Goal: Information Seeking & Learning: Learn about a topic

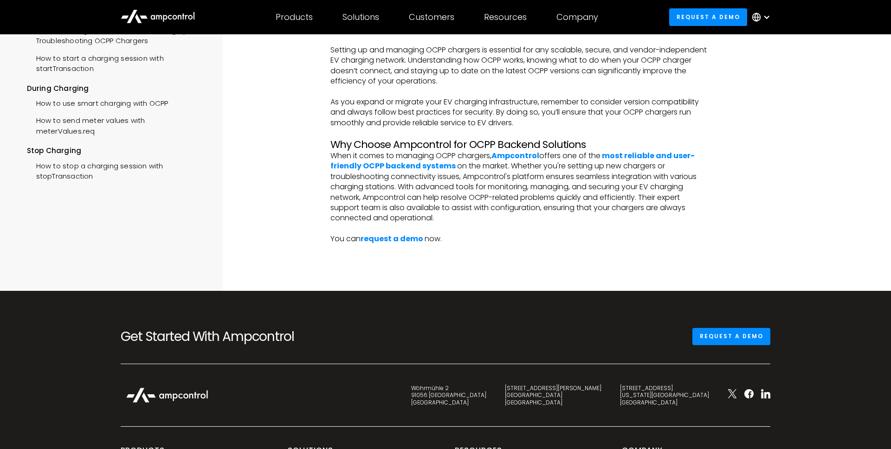
scroll to position [1769, 0]
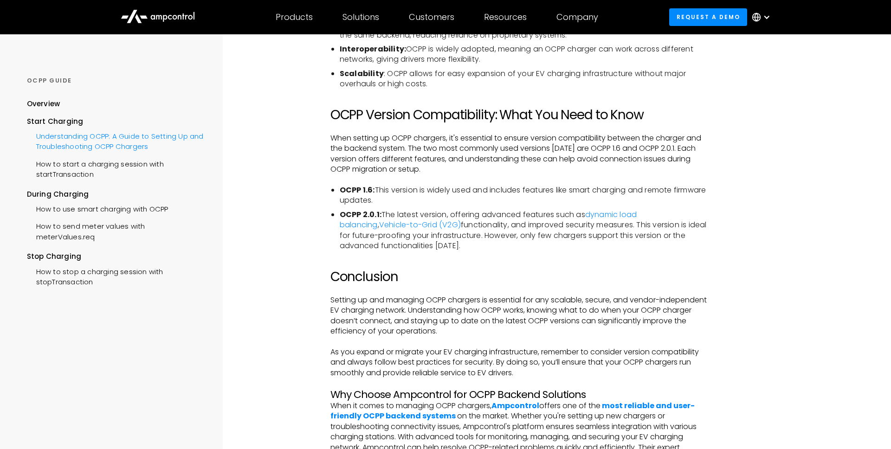
click at [70, 138] on div "Understanding OCPP: A Guide to Setting Up and Troubleshooting OCPP Chargers" at bounding box center [116, 141] width 178 height 28
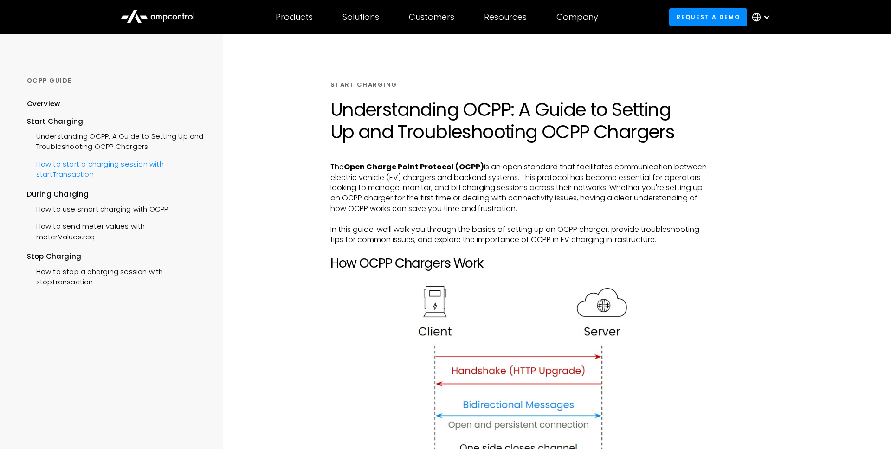
click at [67, 163] on div "How to start a charging session with startTransaction" at bounding box center [116, 169] width 178 height 28
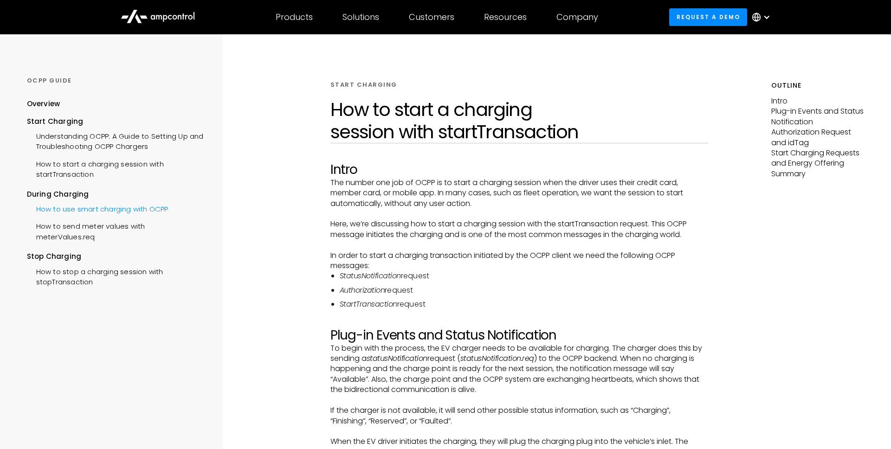
click at [73, 214] on div "How to use smart charging with OCPP" at bounding box center [98, 208] width 142 height 17
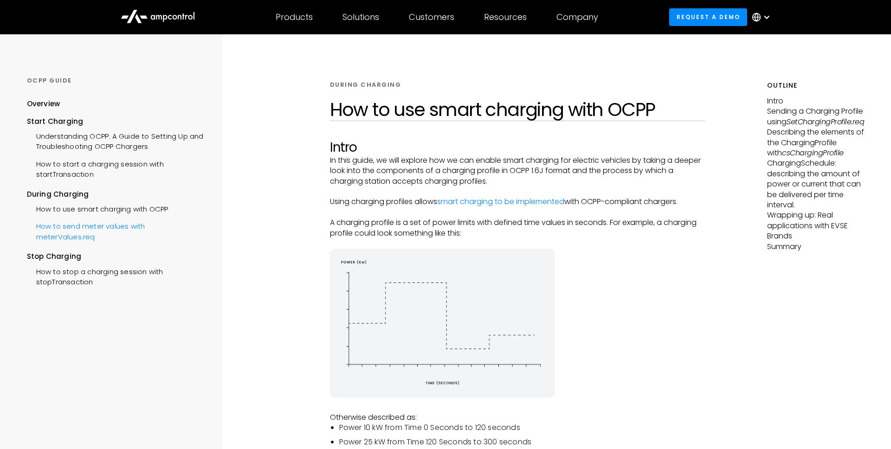
click at [76, 221] on div "How to send meter values with meterValues.req" at bounding box center [116, 231] width 178 height 28
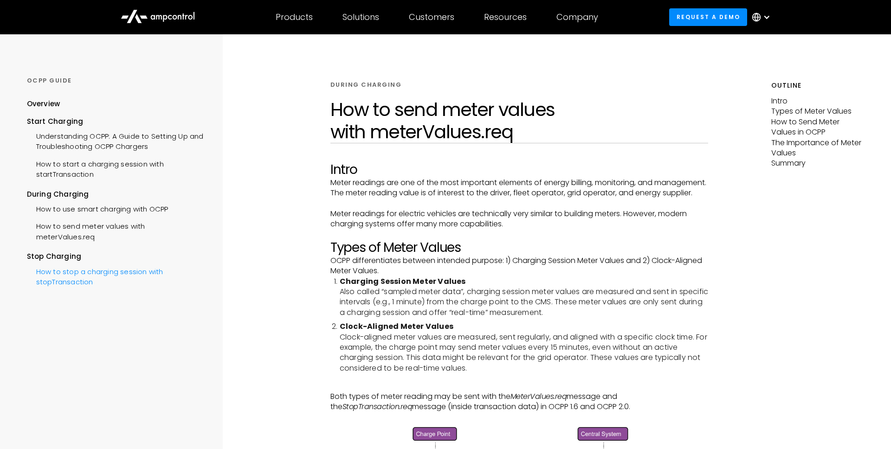
click at [84, 262] on div "How to stop a charging session with stopTransaction" at bounding box center [116, 276] width 178 height 28
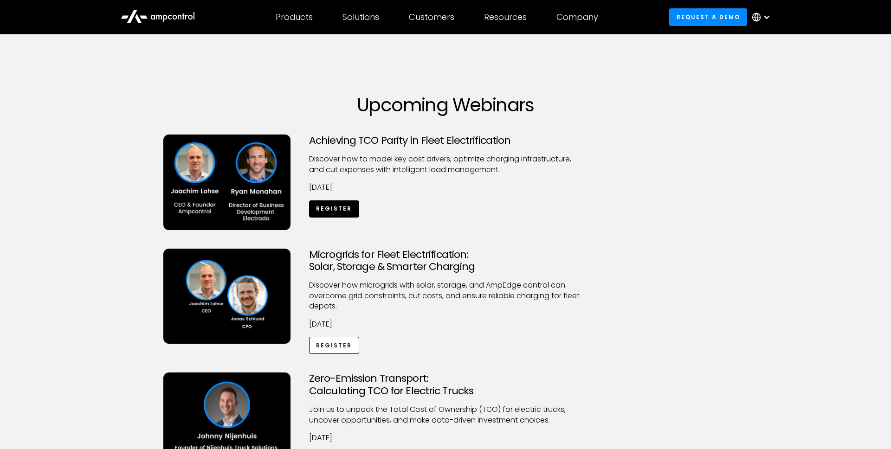
click at [337, 214] on link "Register" at bounding box center [334, 208] width 50 height 17
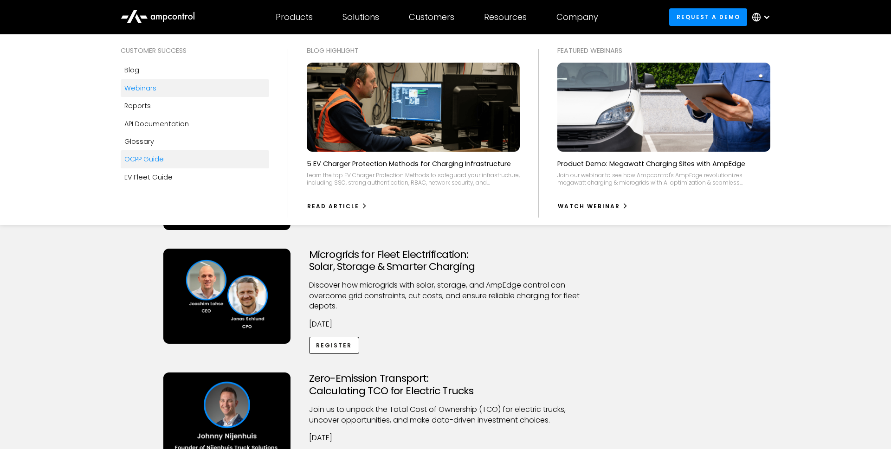
click at [151, 157] on div "OCPP Guide" at bounding box center [143, 159] width 39 height 10
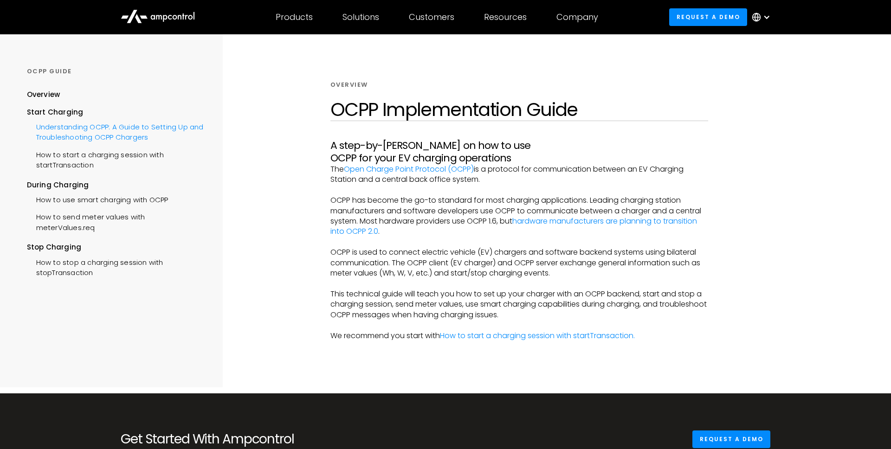
click at [100, 124] on div "Understanding OCPP: A Guide to Setting Up and Troubleshooting OCPP Chargers" at bounding box center [116, 131] width 178 height 28
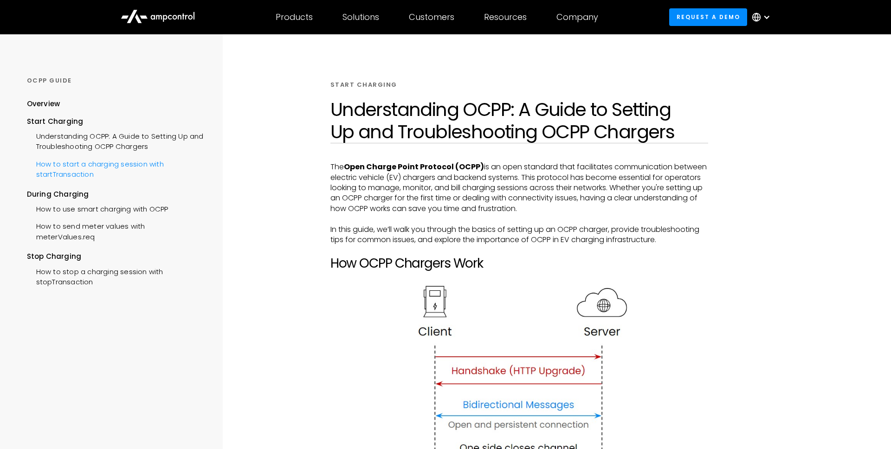
click at [99, 170] on div "How to start a charging session with startTransaction" at bounding box center [116, 169] width 178 height 28
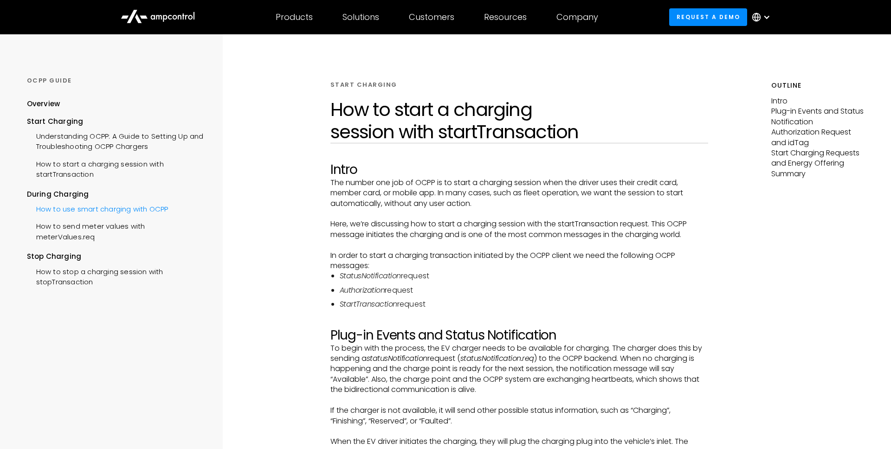
click at [99, 210] on div "How to use smart charging with OCPP" at bounding box center [98, 208] width 142 height 17
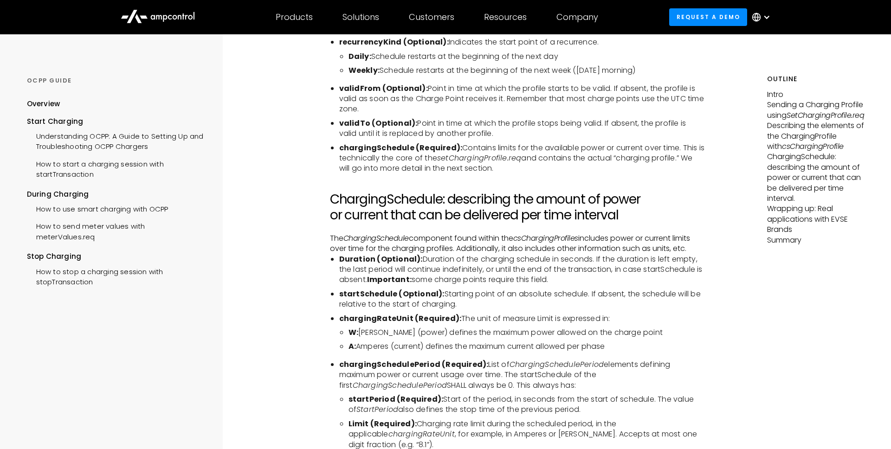
scroll to position [2131, 0]
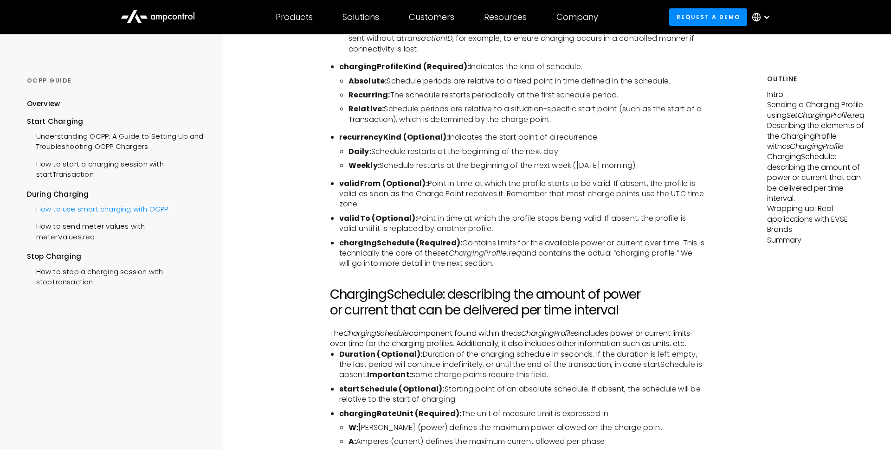
click at [97, 209] on div "How to use smart charging with OCPP" at bounding box center [98, 208] width 142 height 17
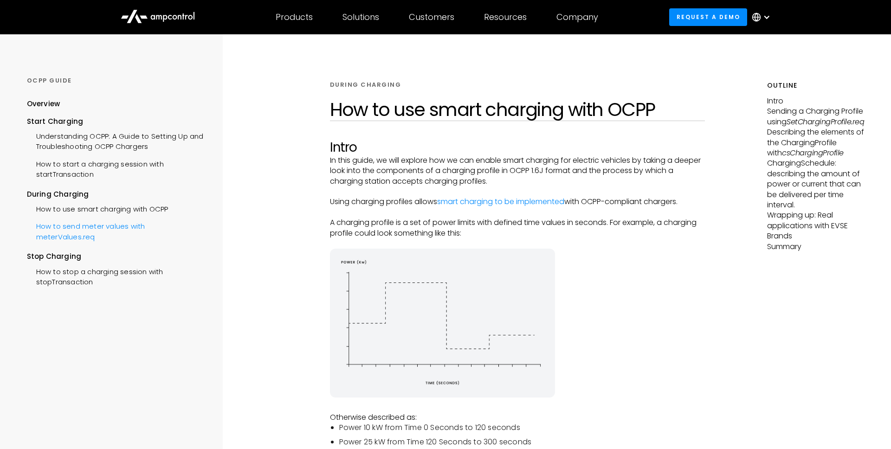
click at [109, 224] on div "How to send meter values with meterValues.req" at bounding box center [116, 231] width 178 height 28
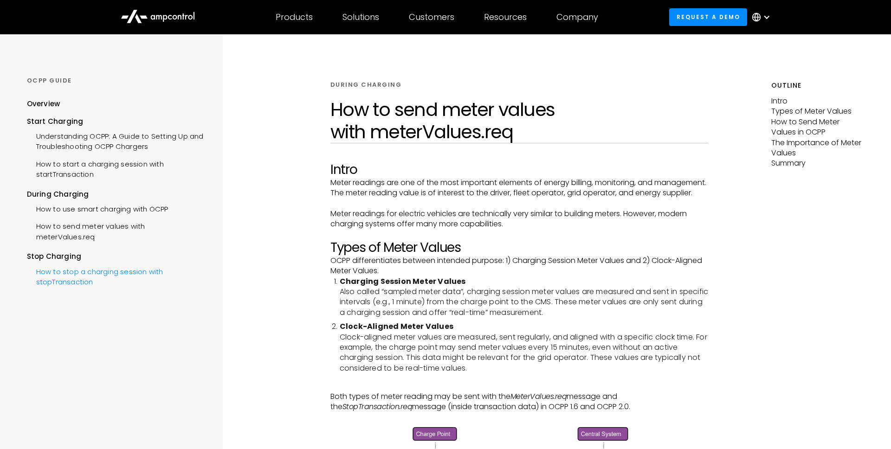
click at [71, 265] on div "How to stop a charging session with stopTransaction" at bounding box center [116, 276] width 178 height 28
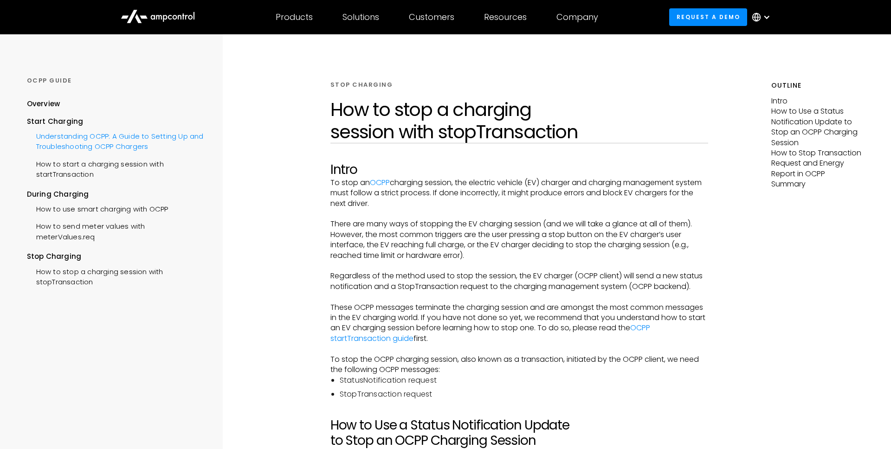
click at [78, 139] on div "Understanding OCPP: A Guide to Setting Up and Troubleshooting OCPP Chargers" at bounding box center [116, 141] width 178 height 28
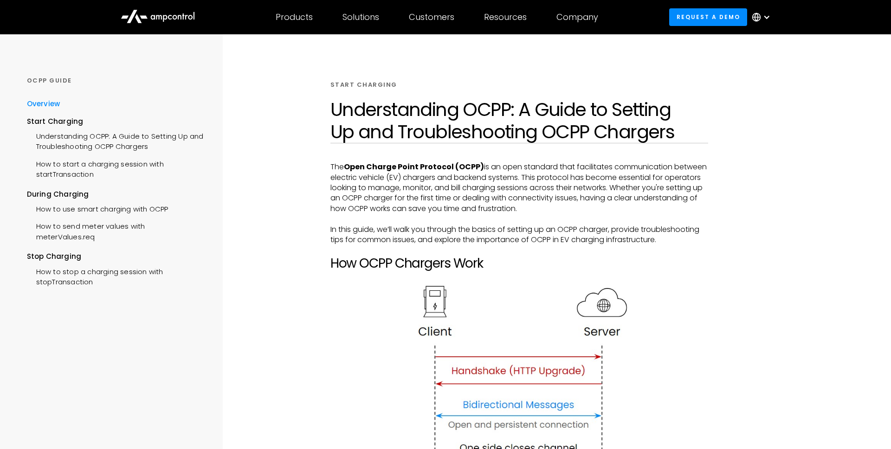
click at [47, 105] on div "Overview" at bounding box center [43, 104] width 33 height 10
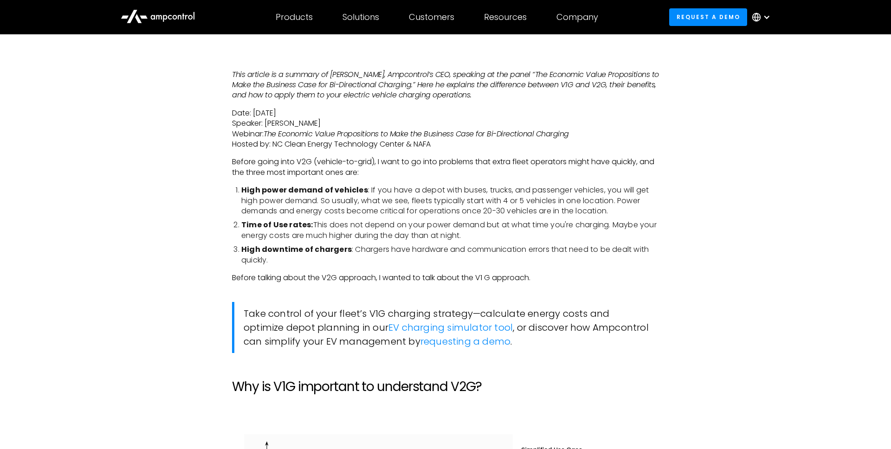
scroll to position [641, 0]
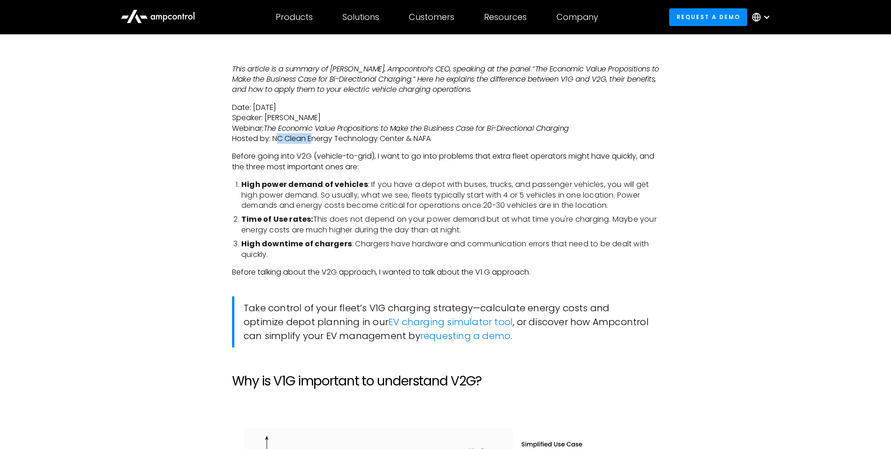
drag, startPoint x: 282, startPoint y: 141, endPoint x: 358, endPoint y: 141, distance: 76.1
click at [315, 141] on p "Date: [DATE] Speaker: [PERSON_NAME] Webinar: The Economic Value Propositions to…" at bounding box center [445, 124] width 427 height 42
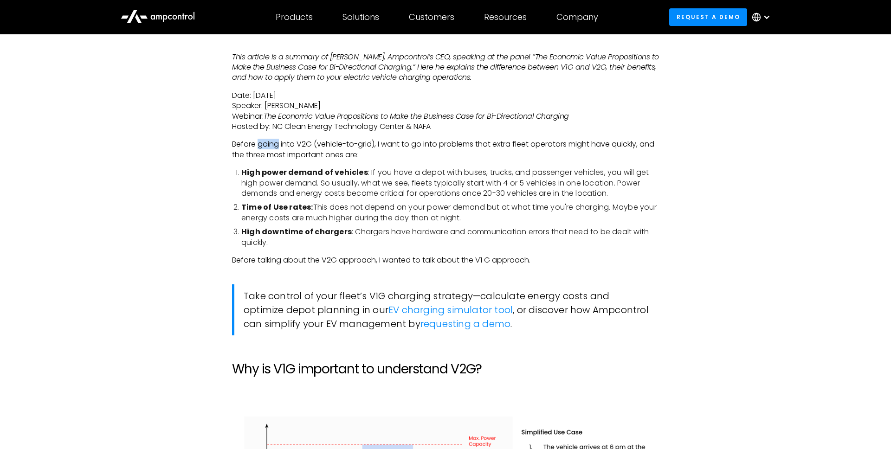
drag, startPoint x: 259, startPoint y: 146, endPoint x: 280, endPoint y: 146, distance: 20.9
click at [280, 146] on p "Before going into V2G (vehicle-to-grid), I want to go into problems that extra …" at bounding box center [445, 149] width 427 height 21
click at [400, 143] on p "Before going into V2G (vehicle-to-grid), I want to go into problems that extra …" at bounding box center [445, 149] width 427 height 21
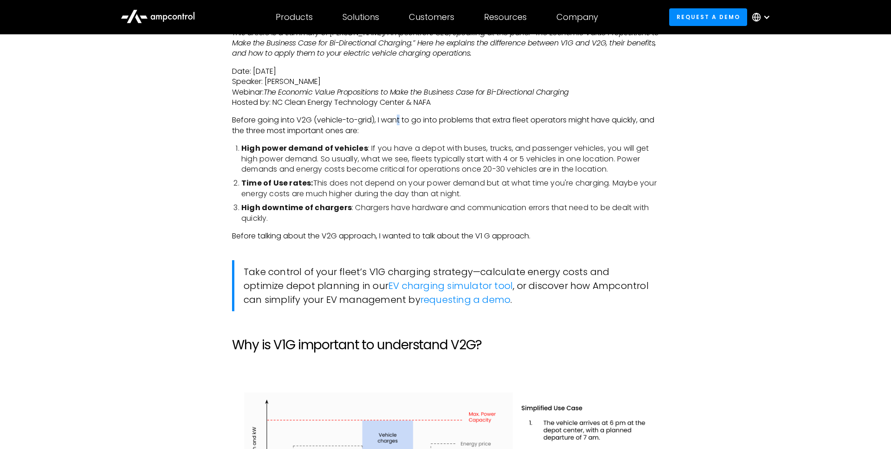
scroll to position [683, 0]
